Goal: Information Seeking & Learning: Find specific fact

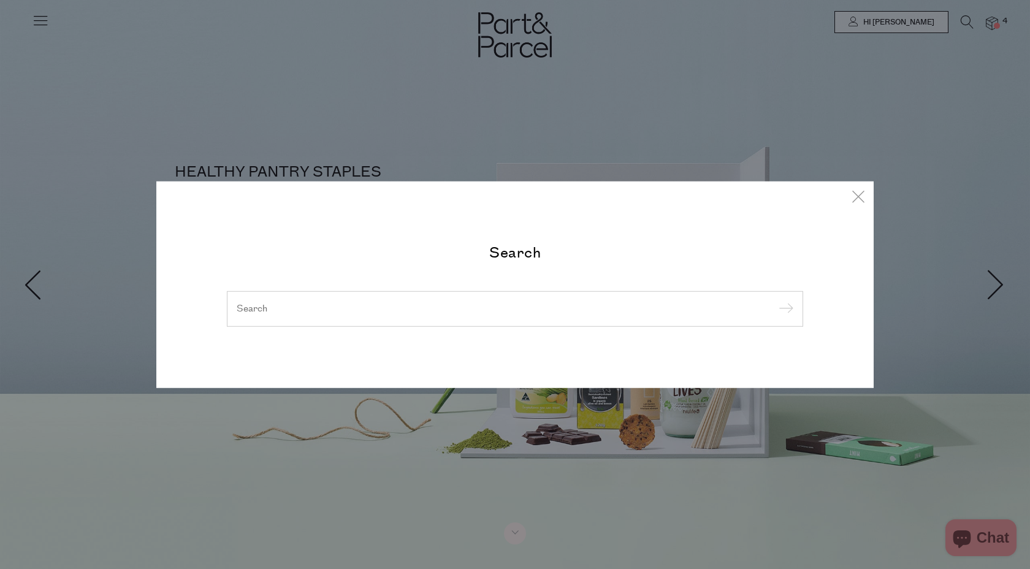
click at [480, 301] on div at bounding box center [515, 309] width 576 height 36
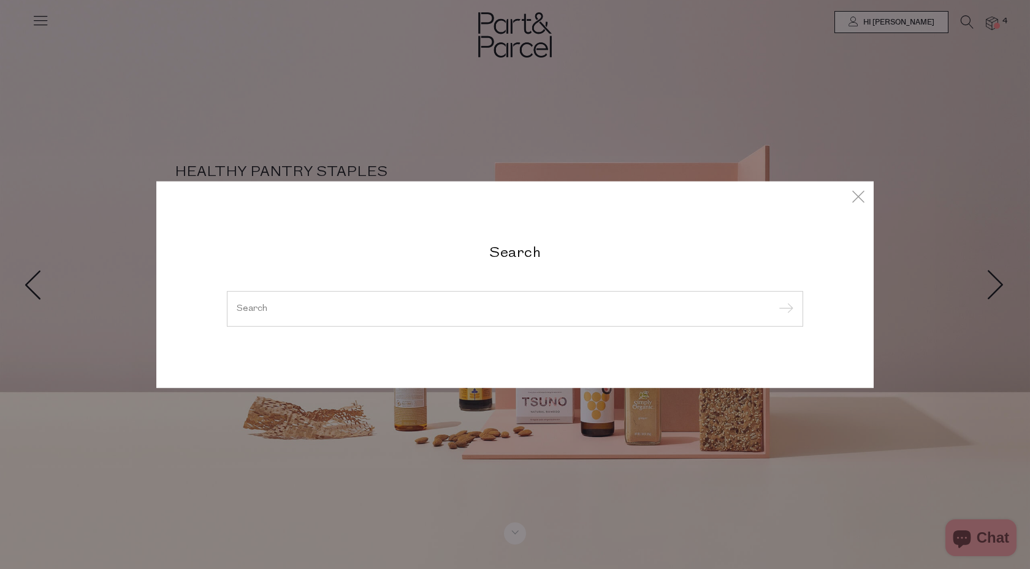
click at [470, 313] on div at bounding box center [515, 309] width 576 height 36
click at [458, 308] on input "search" at bounding box center [515, 308] width 557 height 9
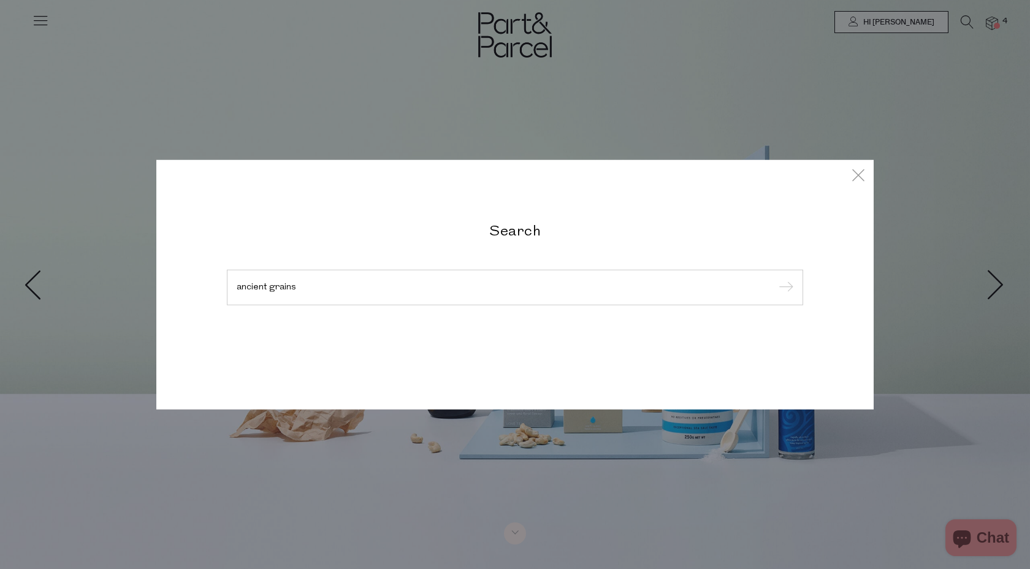
type input "ancient grains"
click at [775, 279] on input "submit" at bounding box center [784, 288] width 18 height 18
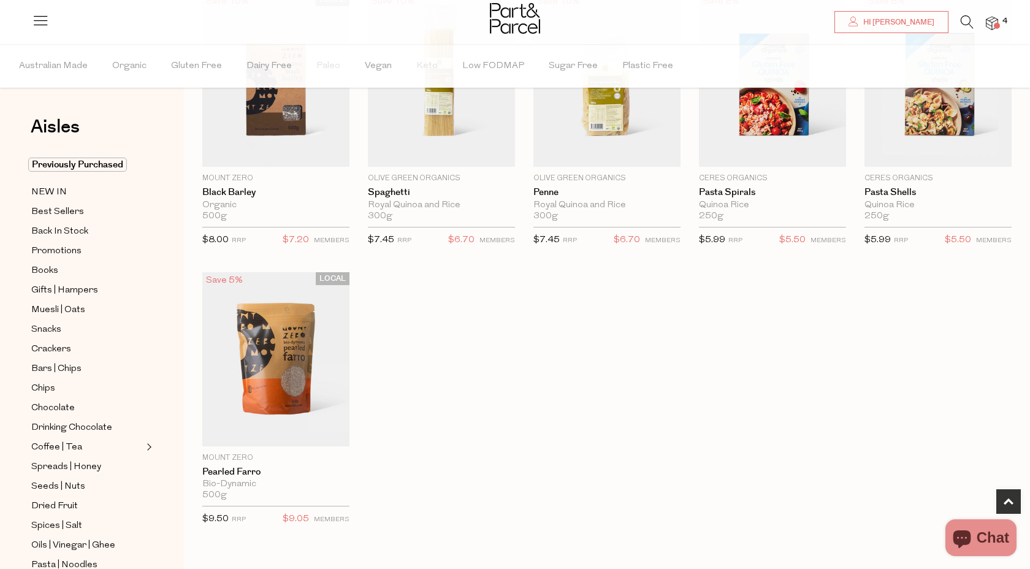
scroll to position [422, 0]
